Goal: Task Accomplishment & Management: Manage account settings

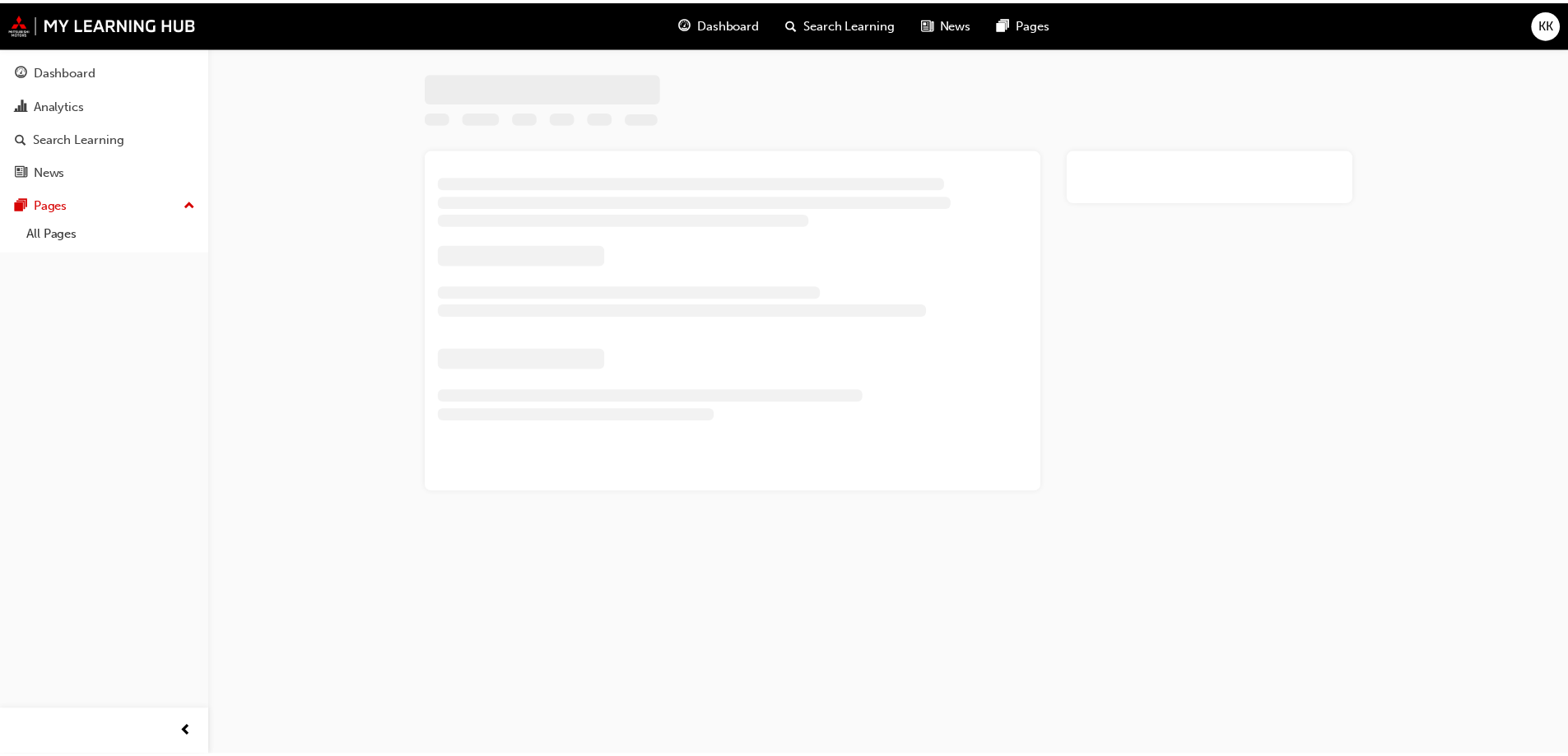
scroll to position [607, 0]
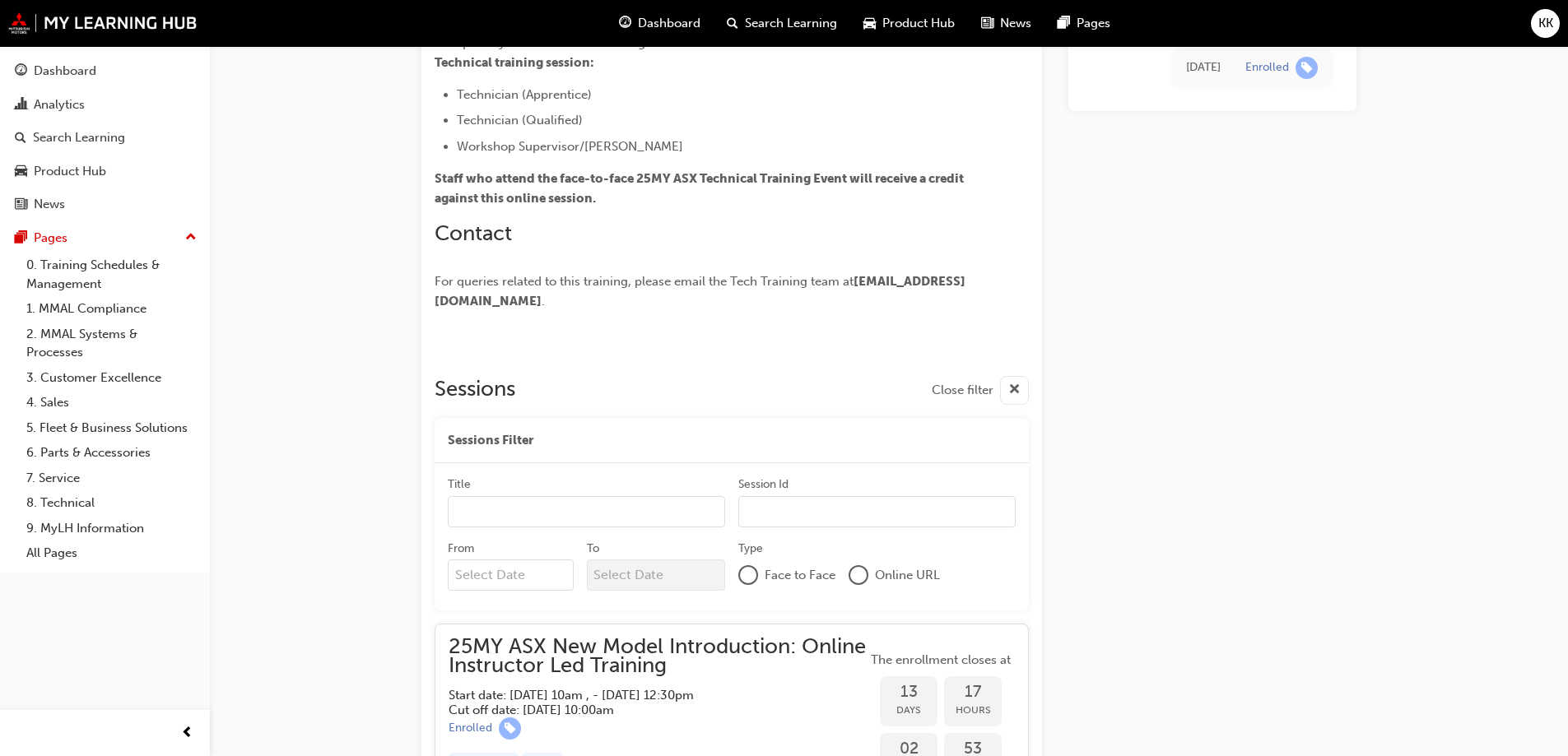
click at [1548, 24] on span "KK" at bounding box center [1546, 23] width 15 height 19
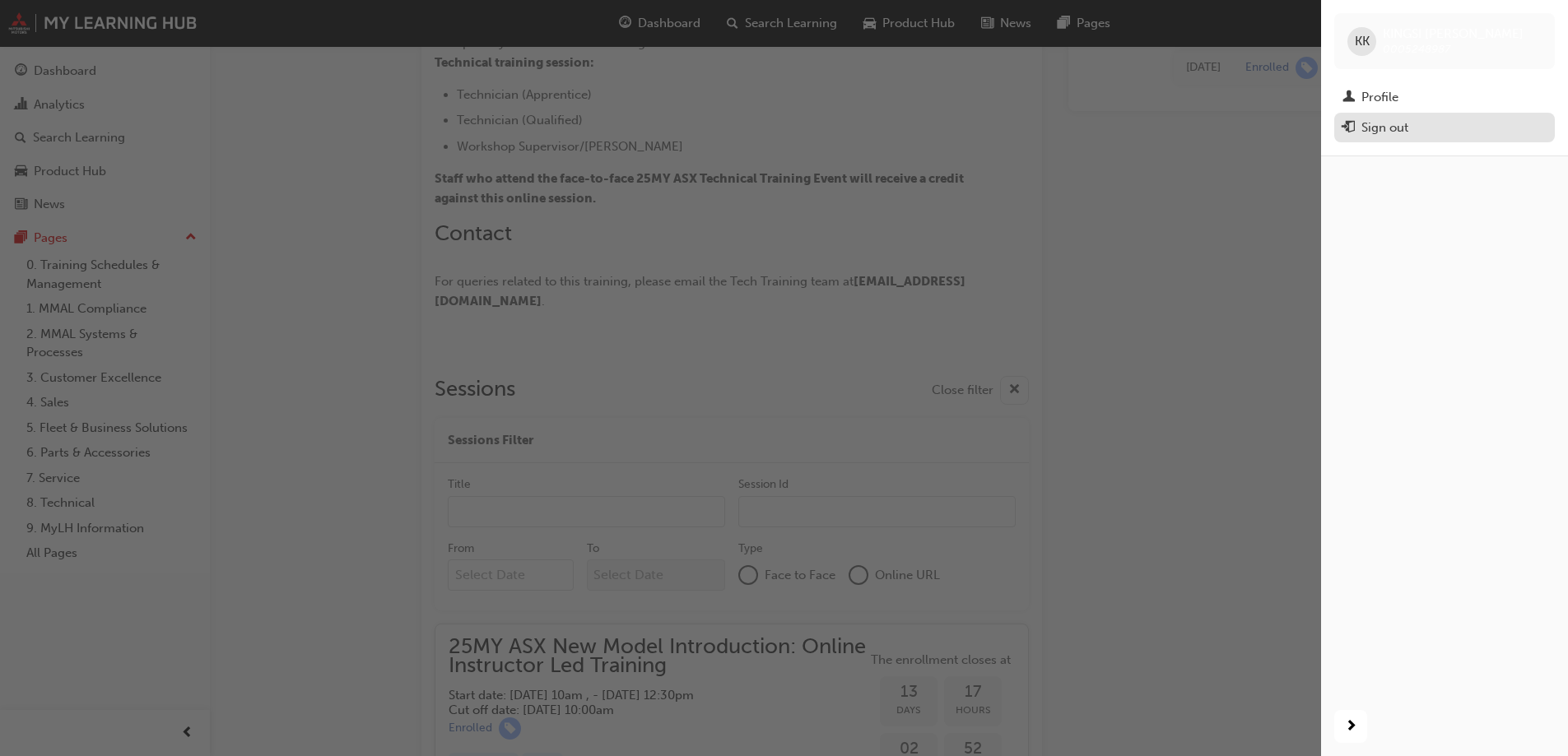
click at [1418, 137] on div "Sign out" at bounding box center [1444, 127] width 204 height 20
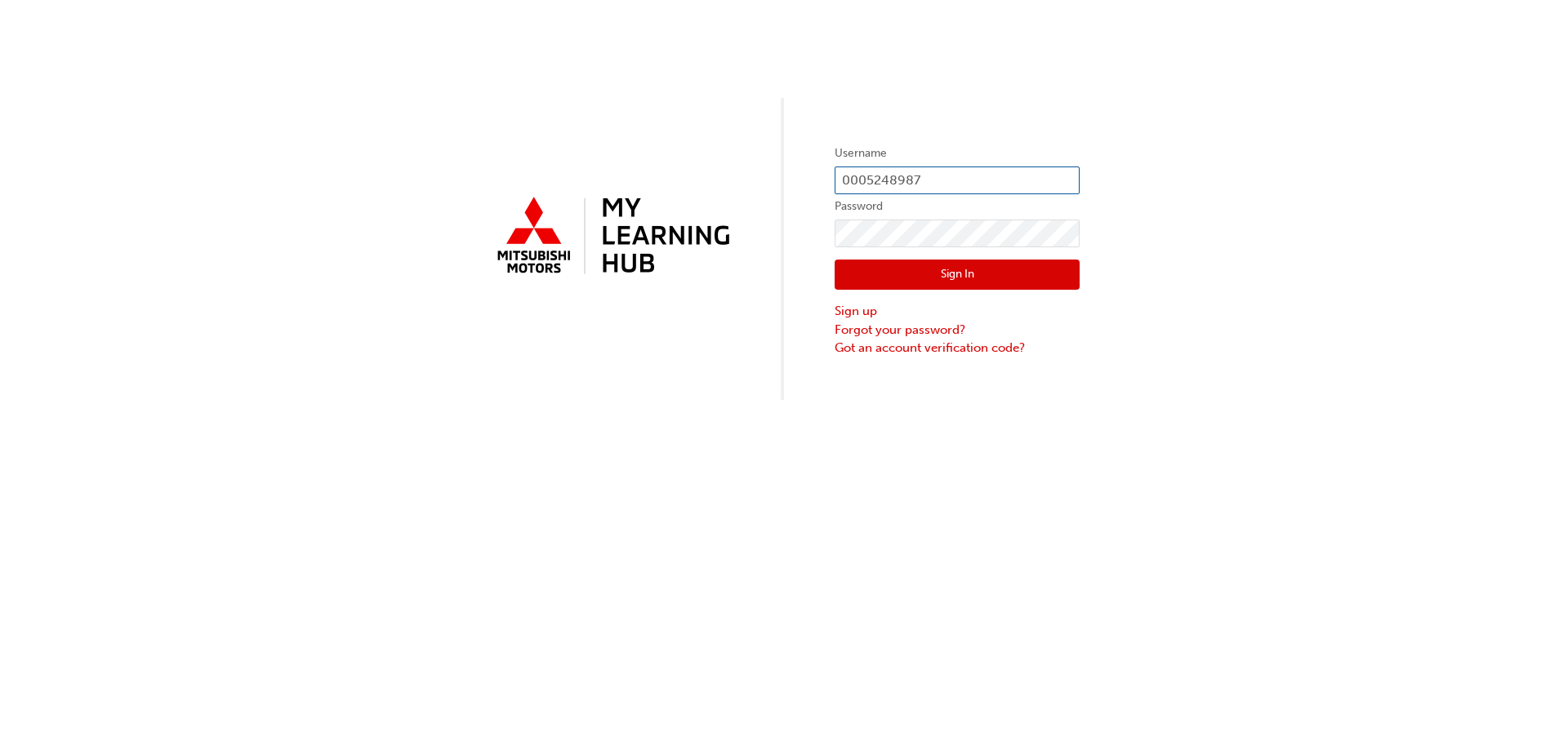
click at [922, 181] on input "0005248987" at bounding box center [957, 180] width 245 height 27
type input "0"
type input "5758728"
click button "Sign In" at bounding box center [957, 274] width 245 height 31
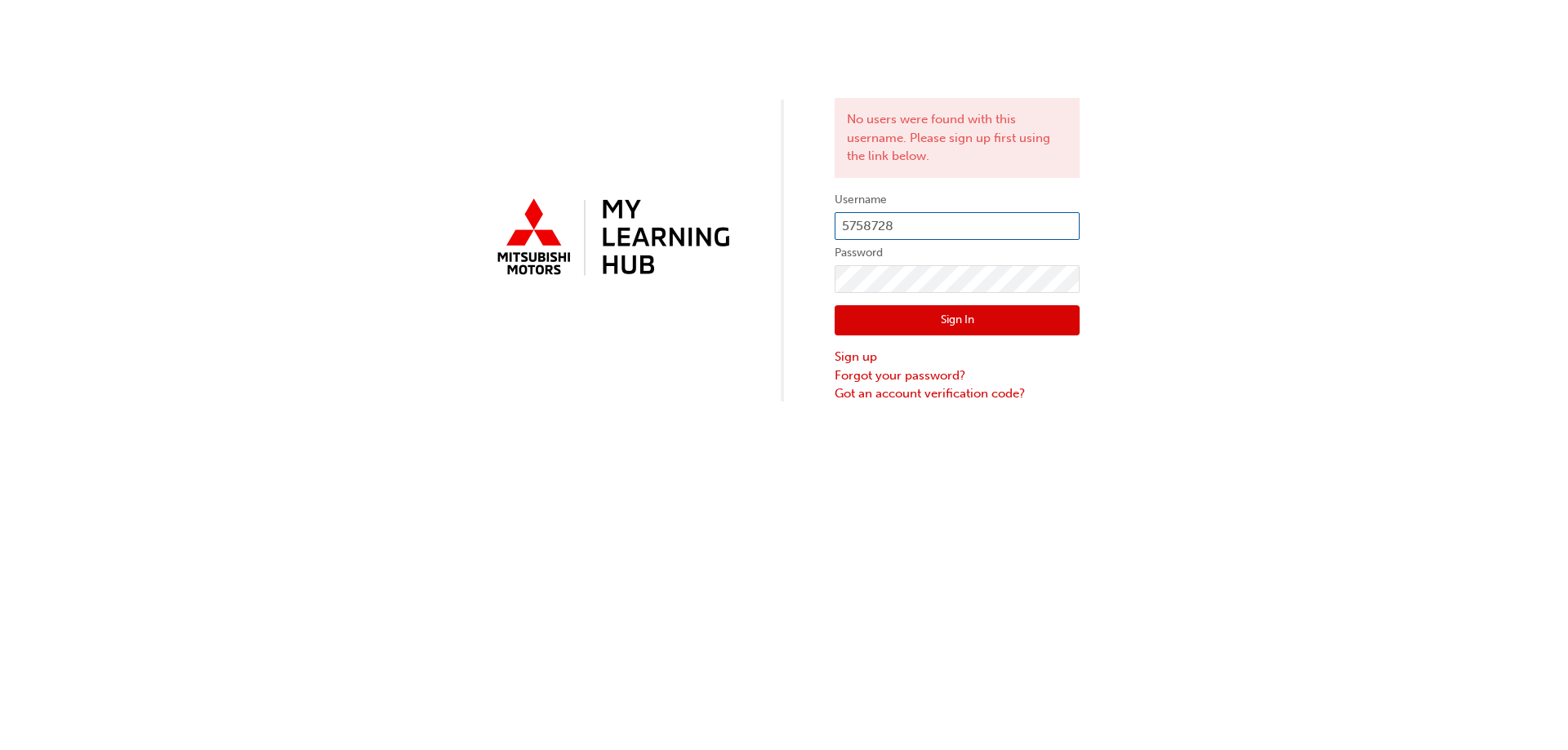
click at [841, 222] on input "5758728" at bounding box center [957, 226] width 245 height 27
type input "0005758728"
click at [1035, 319] on button "Sign In" at bounding box center [957, 320] width 245 height 31
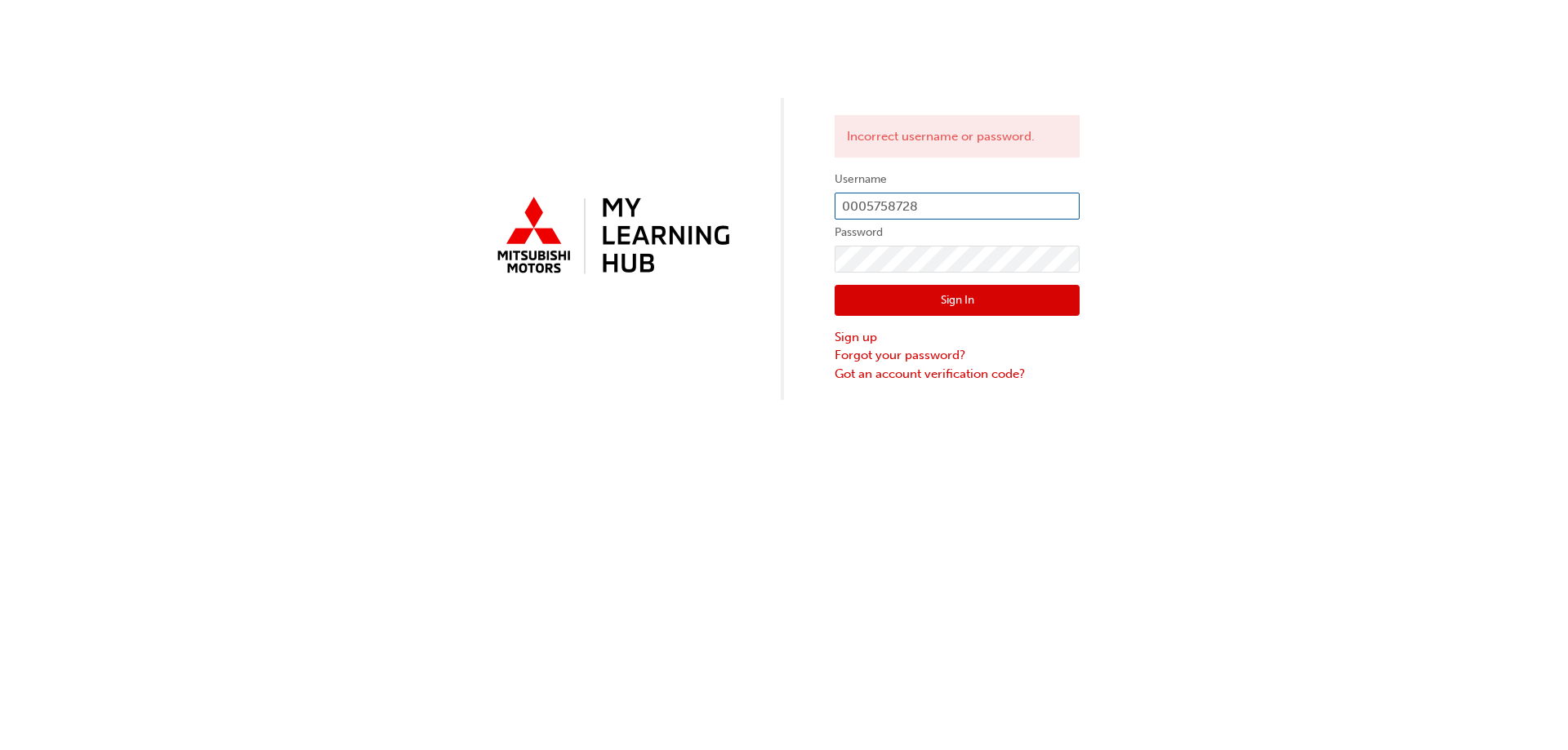
click at [975, 200] on input "0005758728" at bounding box center [957, 206] width 245 height 27
type input "0005758728"
click button "Sign In" at bounding box center [957, 300] width 245 height 31
click at [935, 206] on input "0005758728" at bounding box center [957, 206] width 245 height 27
click at [788, 279] on div "Incorrect username or password. Username 0005758728 Password Sign In Sign up Fo…" at bounding box center [784, 199] width 1568 height 400
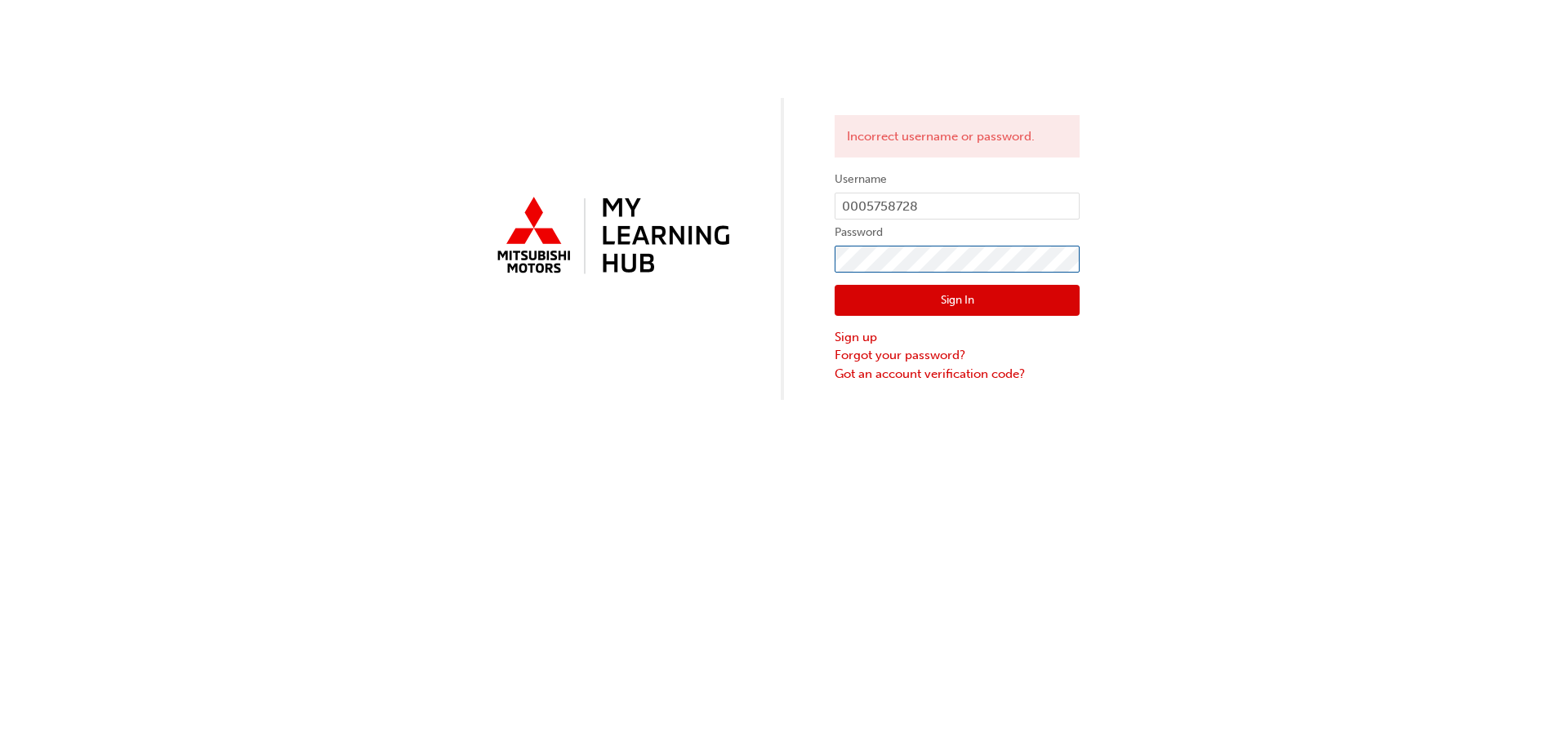
click at [688, 267] on div "Incorrect username or password. Username 0005758728 Password Sign In Sign up Fo…" at bounding box center [784, 199] width 1568 height 400
click at [863, 296] on button "Sign In" at bounding box center [957, 300] width 245 height 31
